Goal: Find contact information: Find contact information

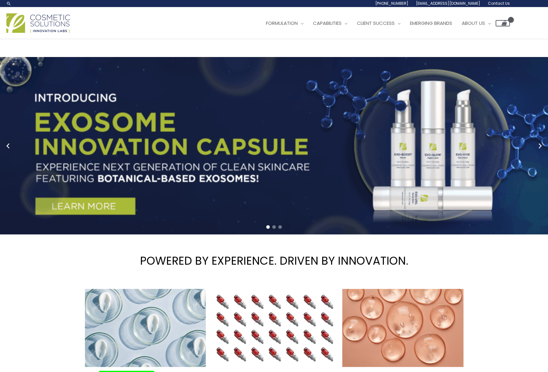
drag, startPoint x: 262, startPoint y: 7, endPoint x: 270, endPoint y: 13, distance: 9.5
click at [0, 0] on form "Search..." at bounding box center [0, 0] width 0 height 0
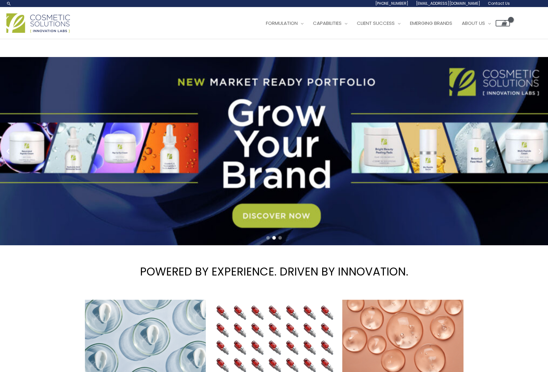
click at [0, 0] on span "Contact Us" at bounding box center [0, 0] width 0 height 0
